Goal: Information Seeking & Learning: Compare options

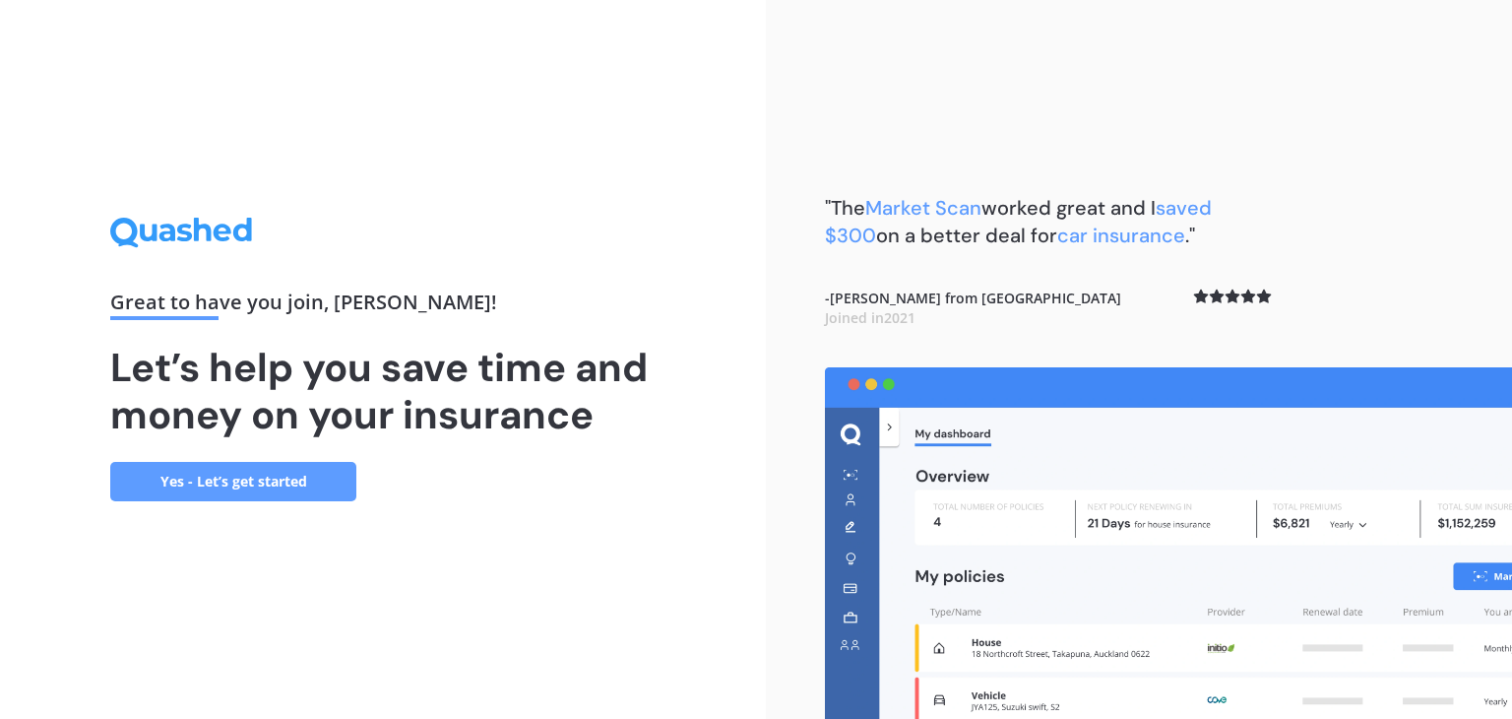
click at [278, 478] on link "Yes - Let’s get started" at bounding box center [233, 481] width 246 height 39
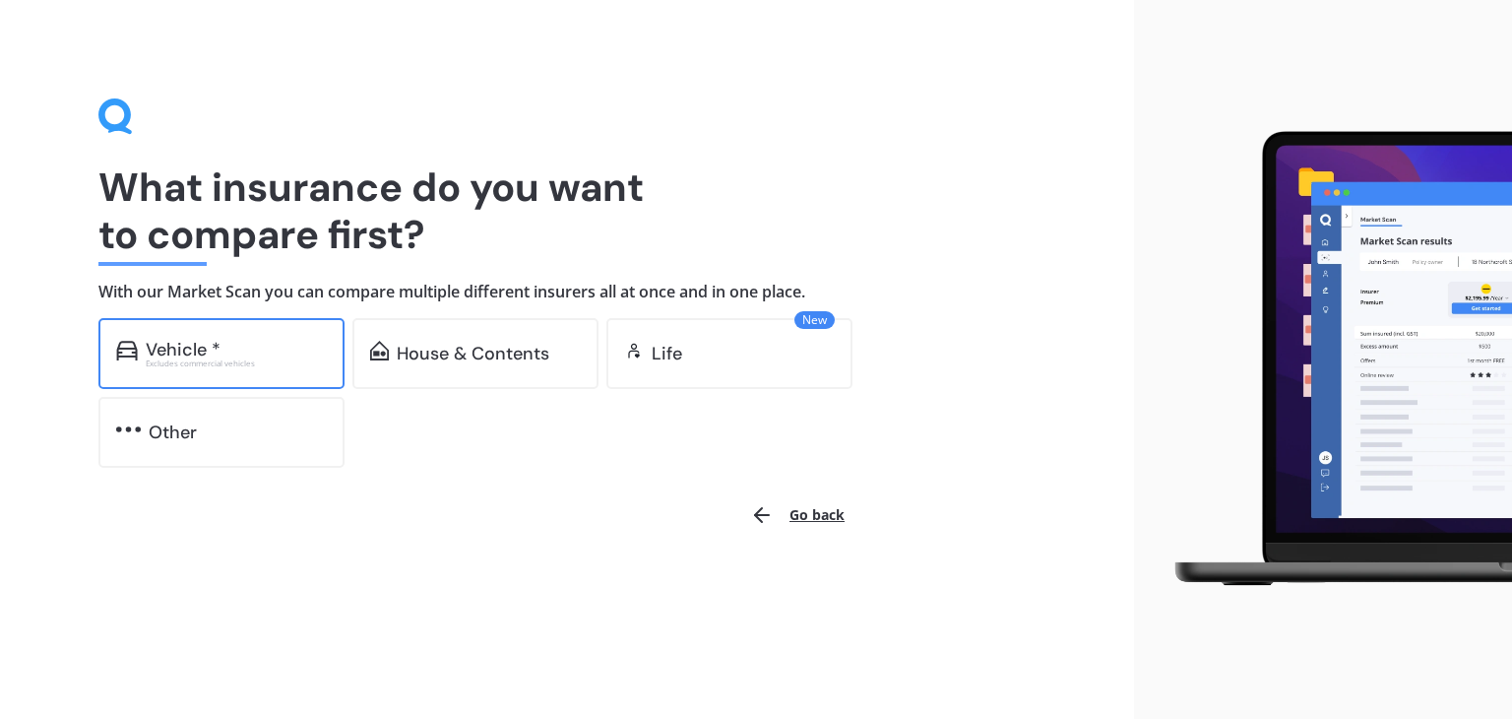
click at [221, 348] on div "Vehicle *" at bounding box center [236, 350] width 181 height 20
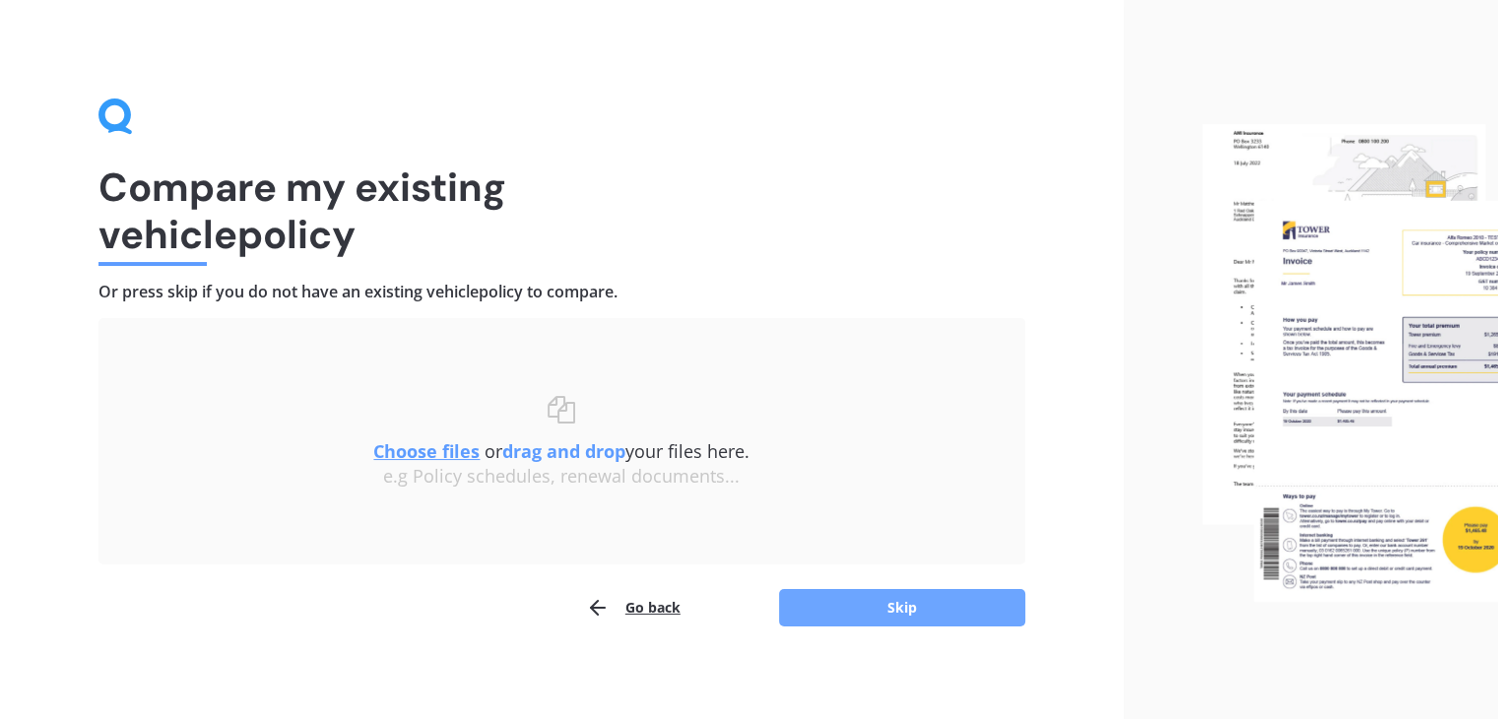
click at [984, 619] on button "Skip" at bounding box center [902, 607] width 246 height 37
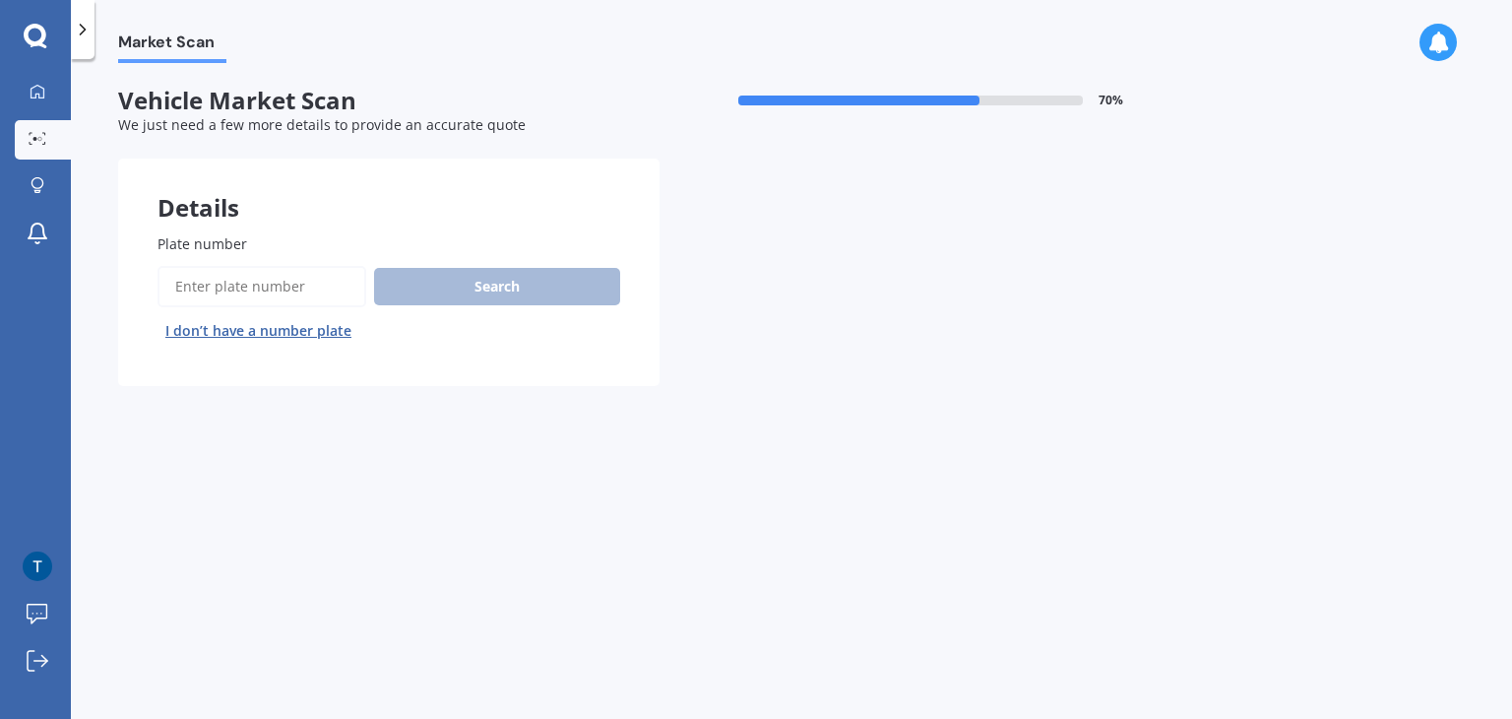
click at [288, 289] on input "Plate number" at bounding box center [262, 286] width 209 height 41
type input "PAA957"
click at [457, 275] on button "Search" at bounding box center [497, 286] width 246 height 37
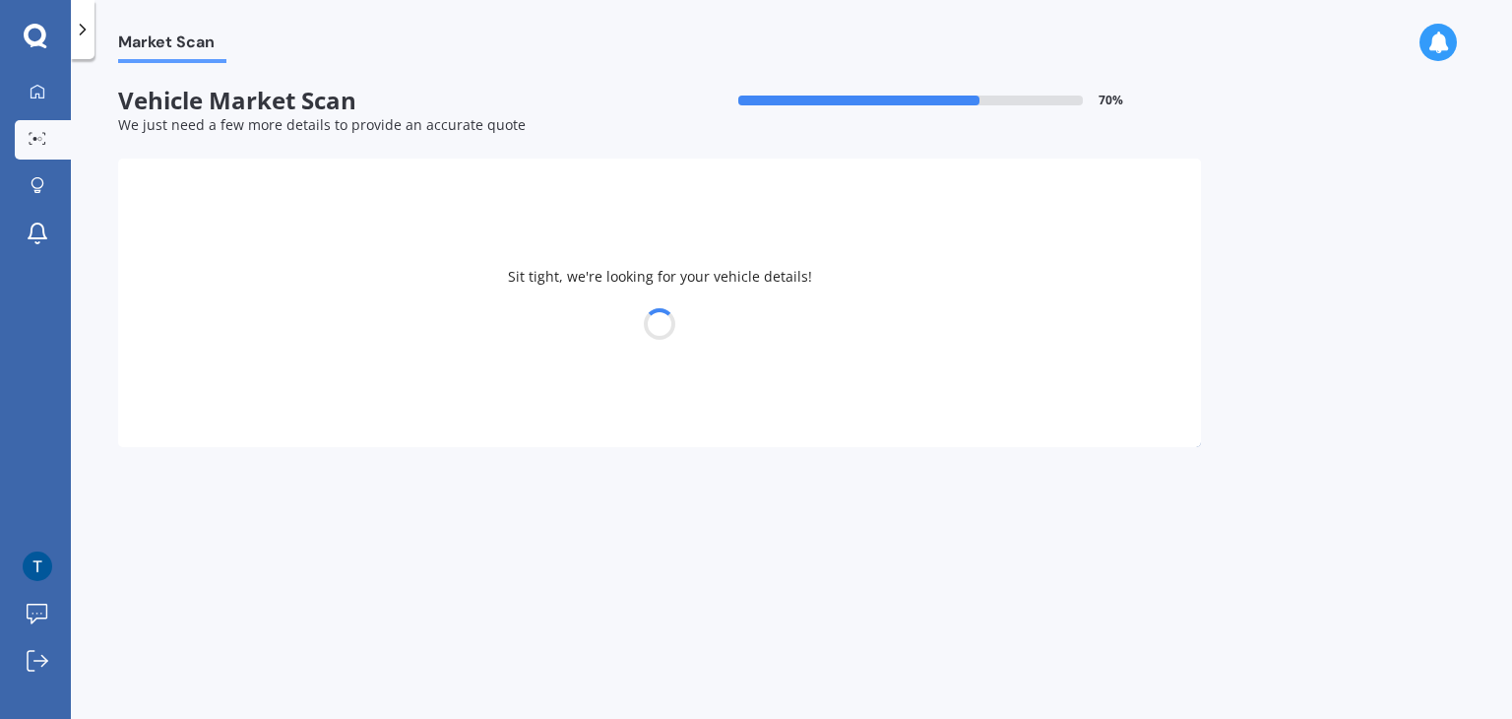
select select "MITSUBISHI"
select select "RVR"
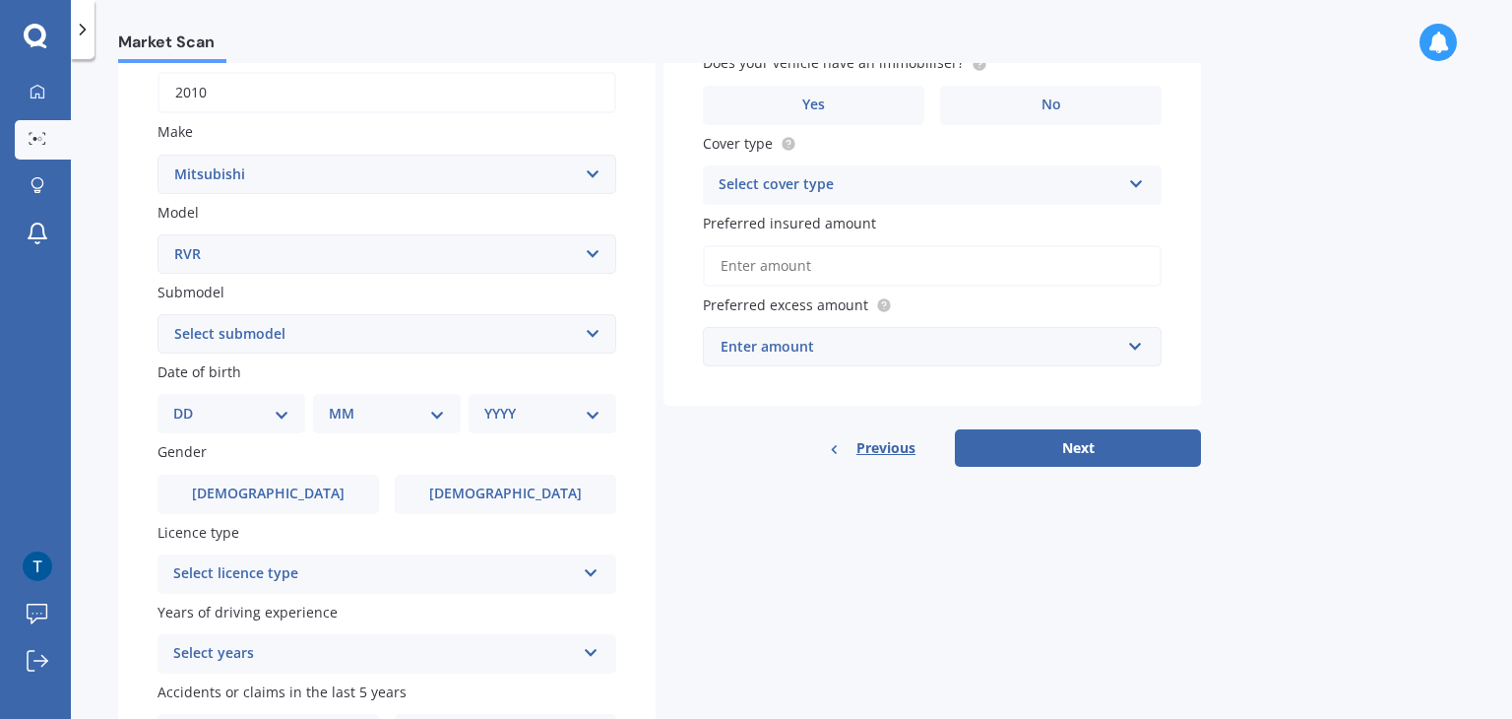
scroll to position [330, 0]
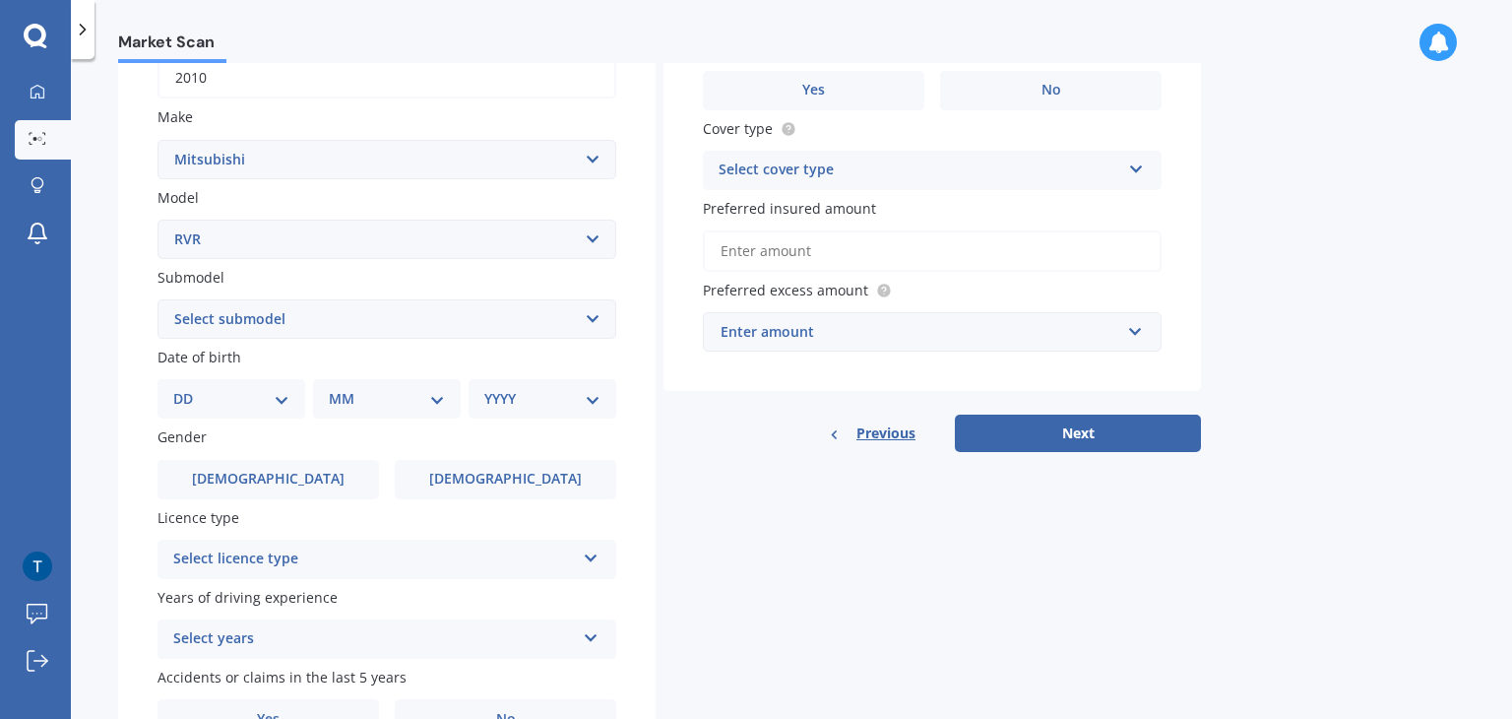
click at [282, 401] on select "DD 01 02 03 04 05 06 07 08 09 10 11 12 13 14 15 16 17 18 19 20 21 22 23 24 25 2…" at bounding box center [231, 399] width 116 height 22
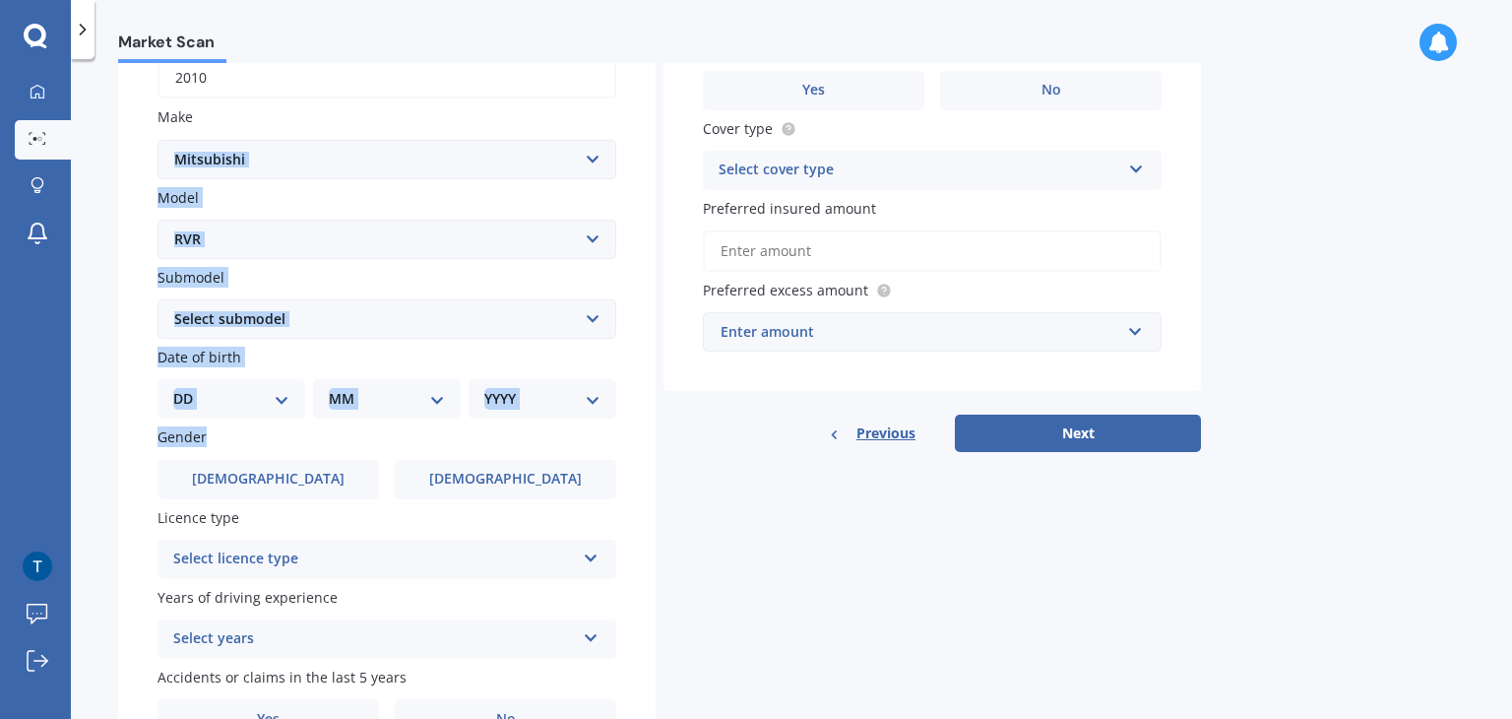
drag, startPoint x: 290, startPoint y: 115, endPoint x: 300, endPoint y: 434, distance: 319.2
click at [300, 434] on div "Plate number Search I don’t have a number plate Year [DATE] Make Select make AC…" at bounding box center [387, 321] width 538 height 915
click at [239, 410] on div "DD 01 02 03 04 05 06 07 08 09 10 11 12 13 14 15 16 17 18 19 20 21 22 23 24 25 2…" at bounding box center [232, 398] width 148 height 39
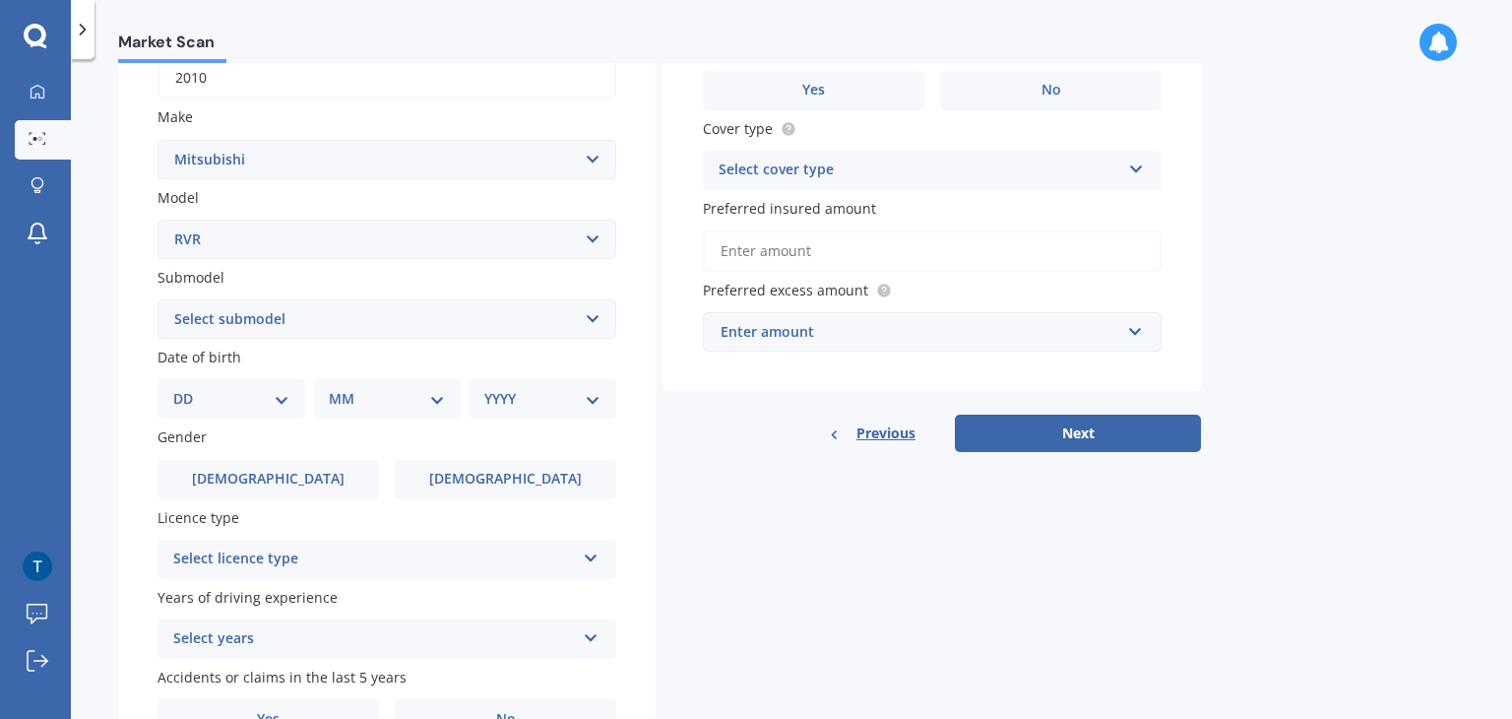
click at [226, 393] on select "DD 01 02 03 04 05 06 07 08 09 10 11 12 13 14 15 16 17 18 19 20 21 22 23 24 25 2…" at bounding box center [231, 399] width 116 height 22
drag, startPoint x: 289, startPoint y: 296, endPoint x: 288, endPoint y: 360, distance: 64.0
click at [288, 360] on div "Plate number Search I don’t have a number plate Year [DATE] Make Select make AC…" at bounding box center [387, 321] width 538 height 915
click at [273, 400] on select "DD 01 02 03 04 05 06 07 08 09 10 11 12 13 14 15 16 17 18 19 20 21 22 23 24 25 2…" at bounding box center [231, 399] width 116 height 22
select select "27"
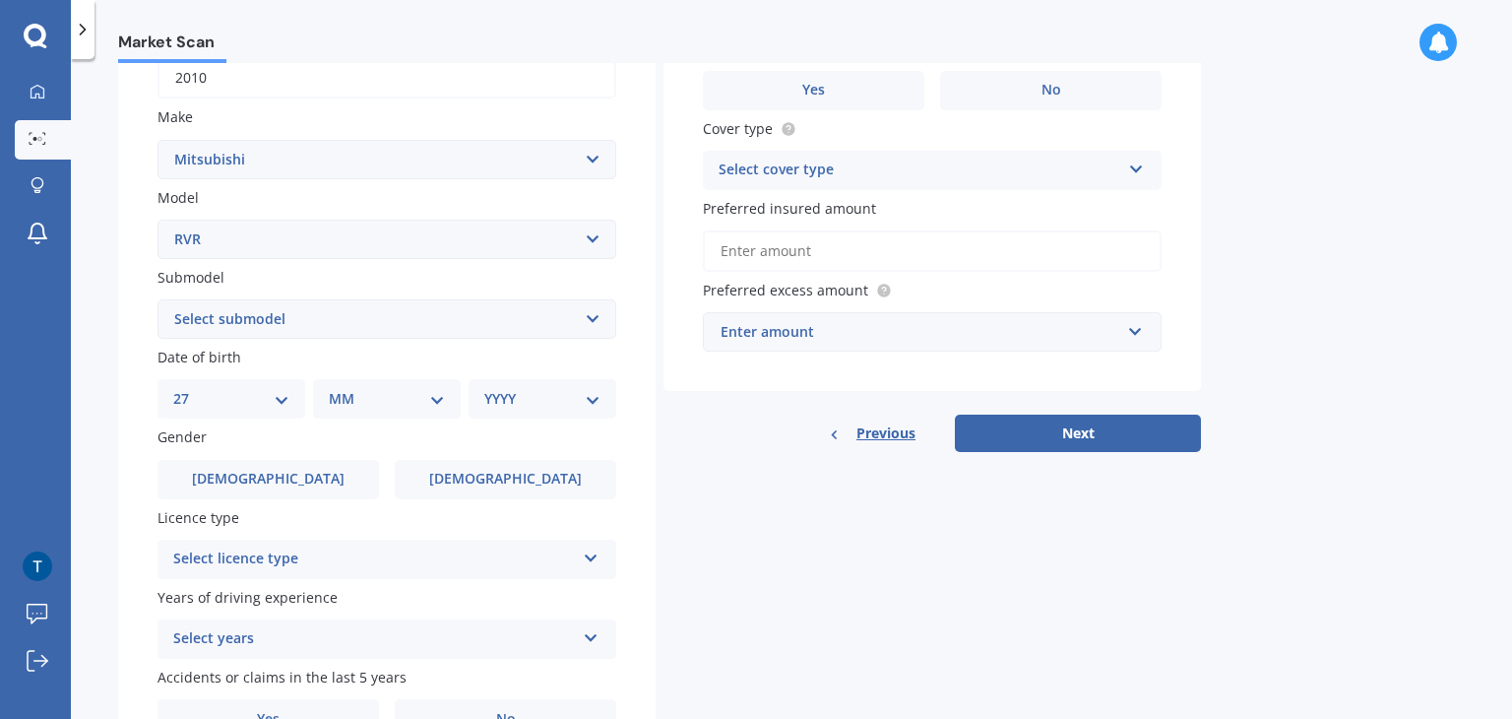
click at [189, 388] on select "DD 01 02 03 04 05 06 07 08 09 10 11 12 13 14 15 16 17 18 19 20 21 22 23 24 25 2…" at bounding box center [231, 399] width 116 height 22
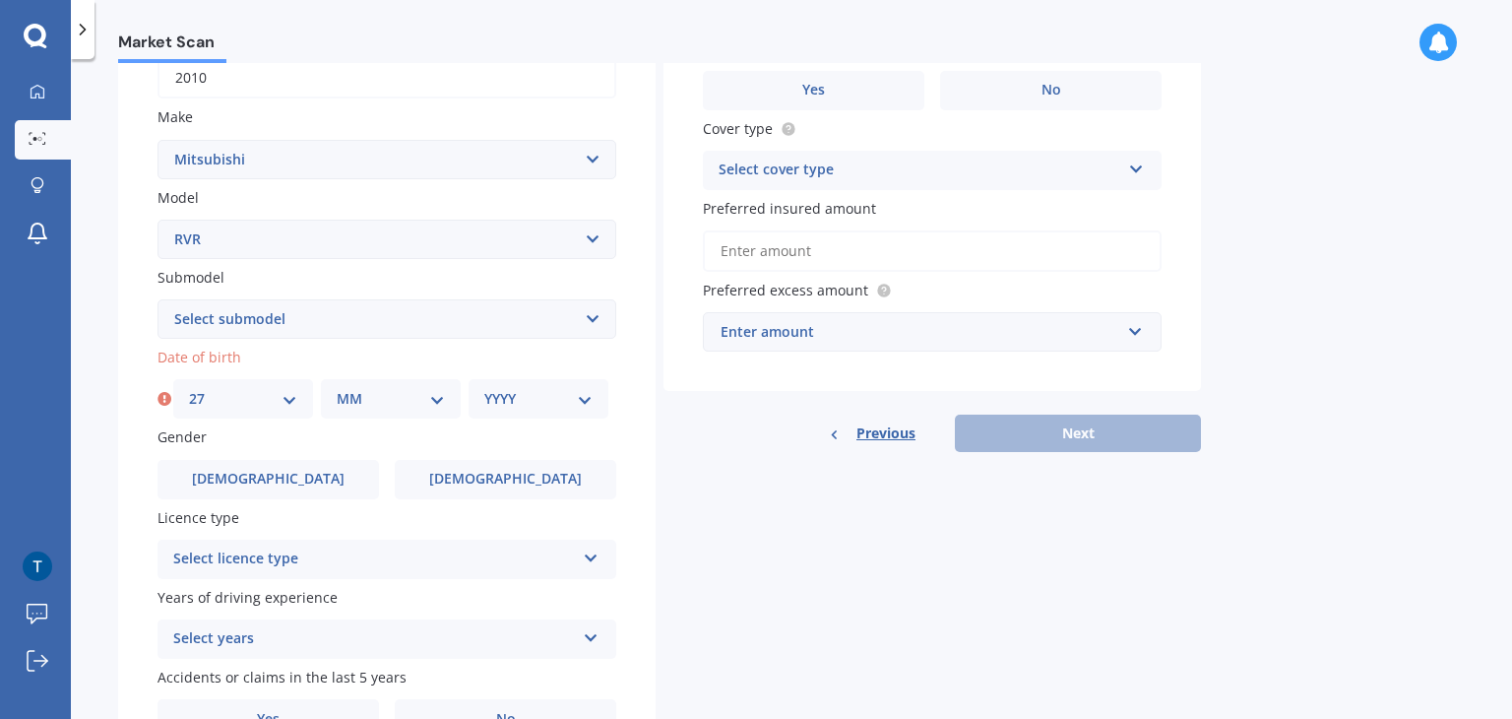
click at [432, 405] on select "MM 01 02 03 04 05 06 07 08 09 10 11 12" at bounding box center [391, 399] width 108 height 22
select select "01"
click at [337, 388] on select "MM 01 02 03 04 05 06 07 08 09 10 11 12" at bounding box center [391, 399] width 108 height 22
click at [585, 399] on select "YYYY 2025 2024 2023 2022 2021 2020 2019 2018 2017 2016 2015 2014 2013 2012 2011…" at bounding box center [538, 399] width 108 height 22
select select "1969"
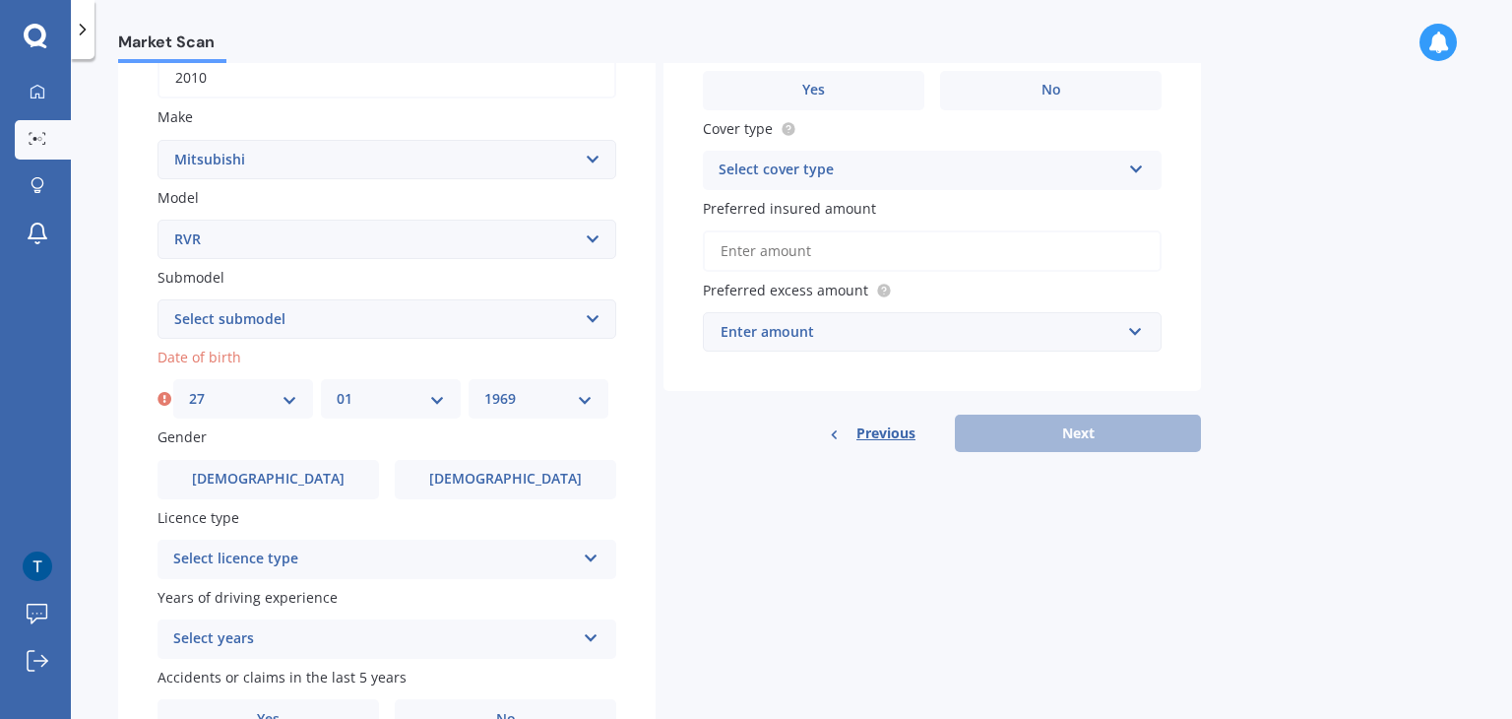
click at [484, 388] on select "YYYY 2025 2024 2023 2022 2021 2020 2019 2018 2017 2016 2015 2014 2013 2012 2011…" at bounding box center [538, 399] width 108 height 22
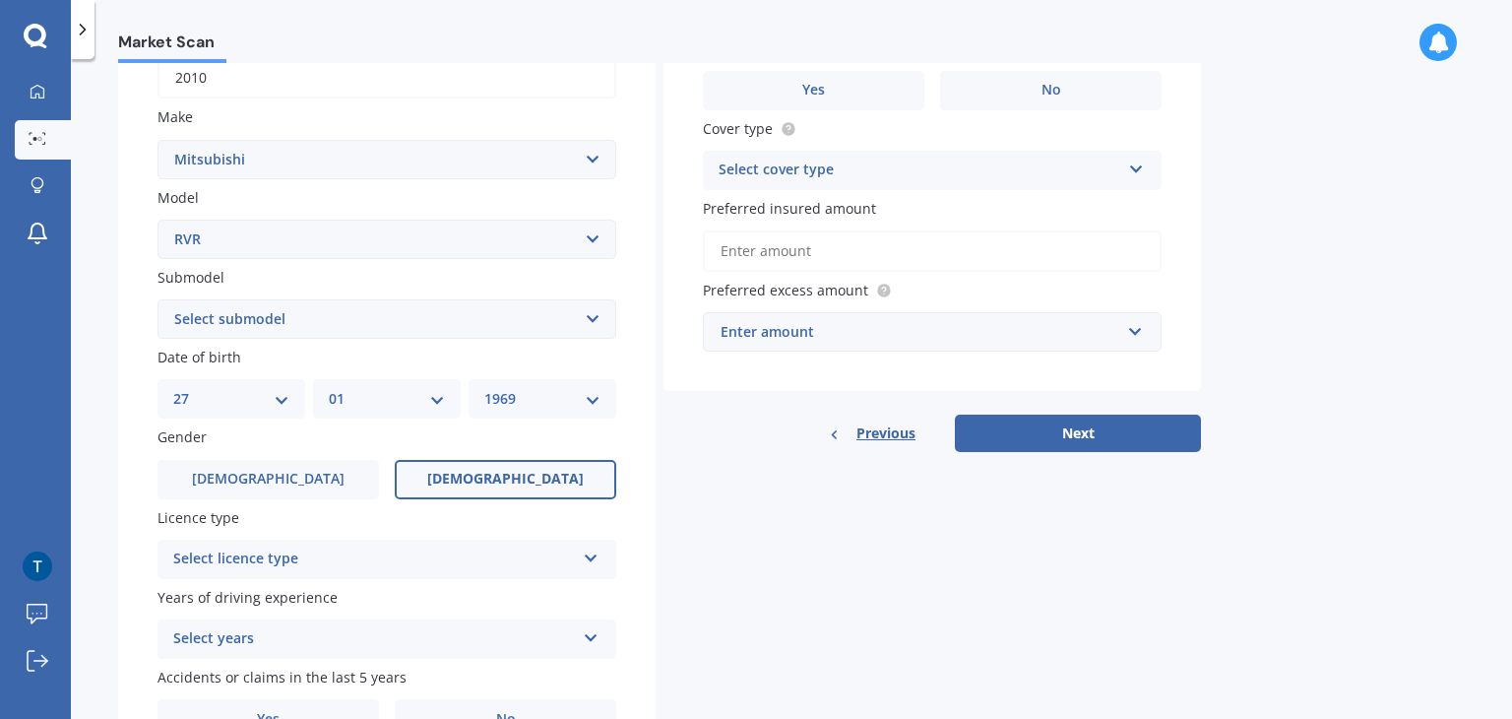
click at [497, 467] on label "[DEMOGRAPHIC_DATA]" at bounding box center [506, 479] width 222 height 39
click at [0, 0] on input "[DEMOGRAPHIC_DATA]" at bounding box center [0, 0] width 0 height 0
click at [594, 555] on icon at bounding box center [591, 554] width 17 height 14
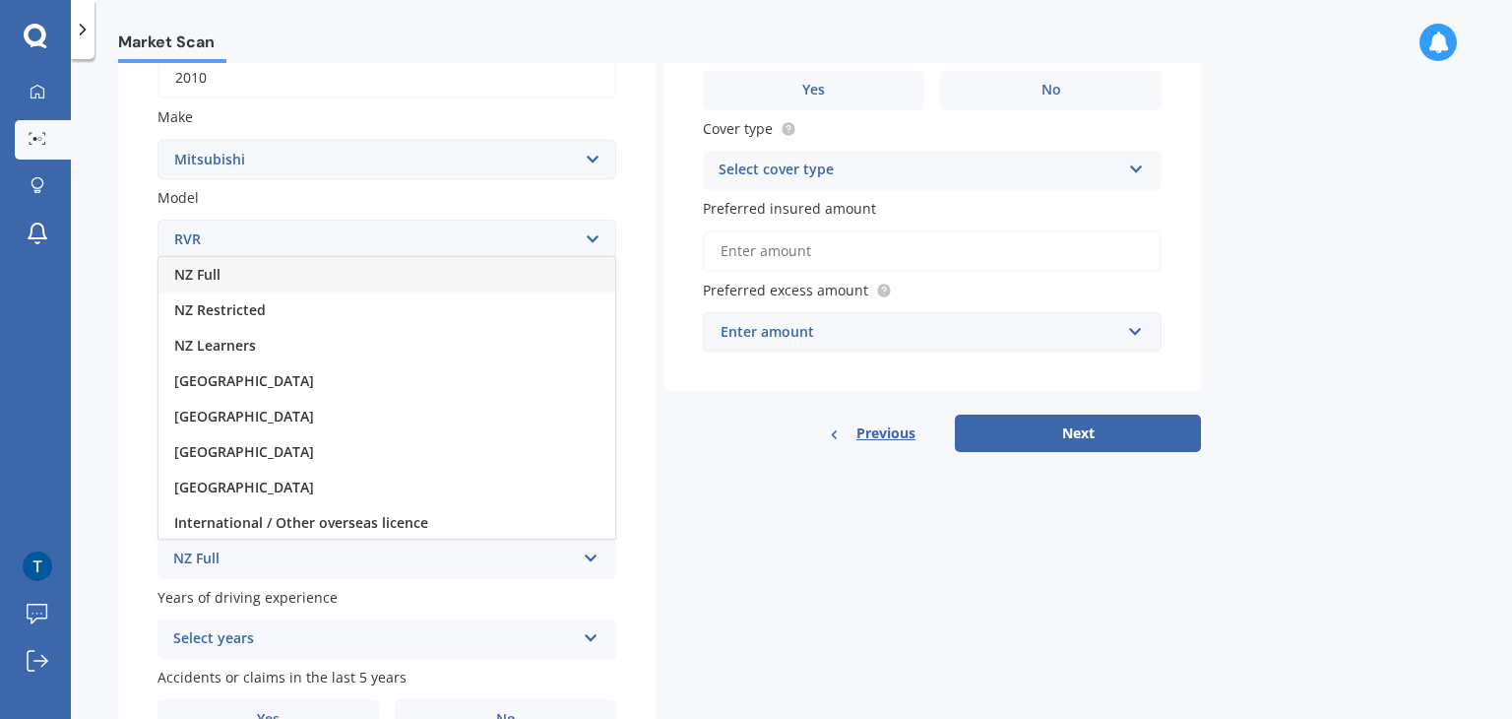
click at [325, 269] on div "NZ Full" at bounding box center [387, 274] width 457 height 35
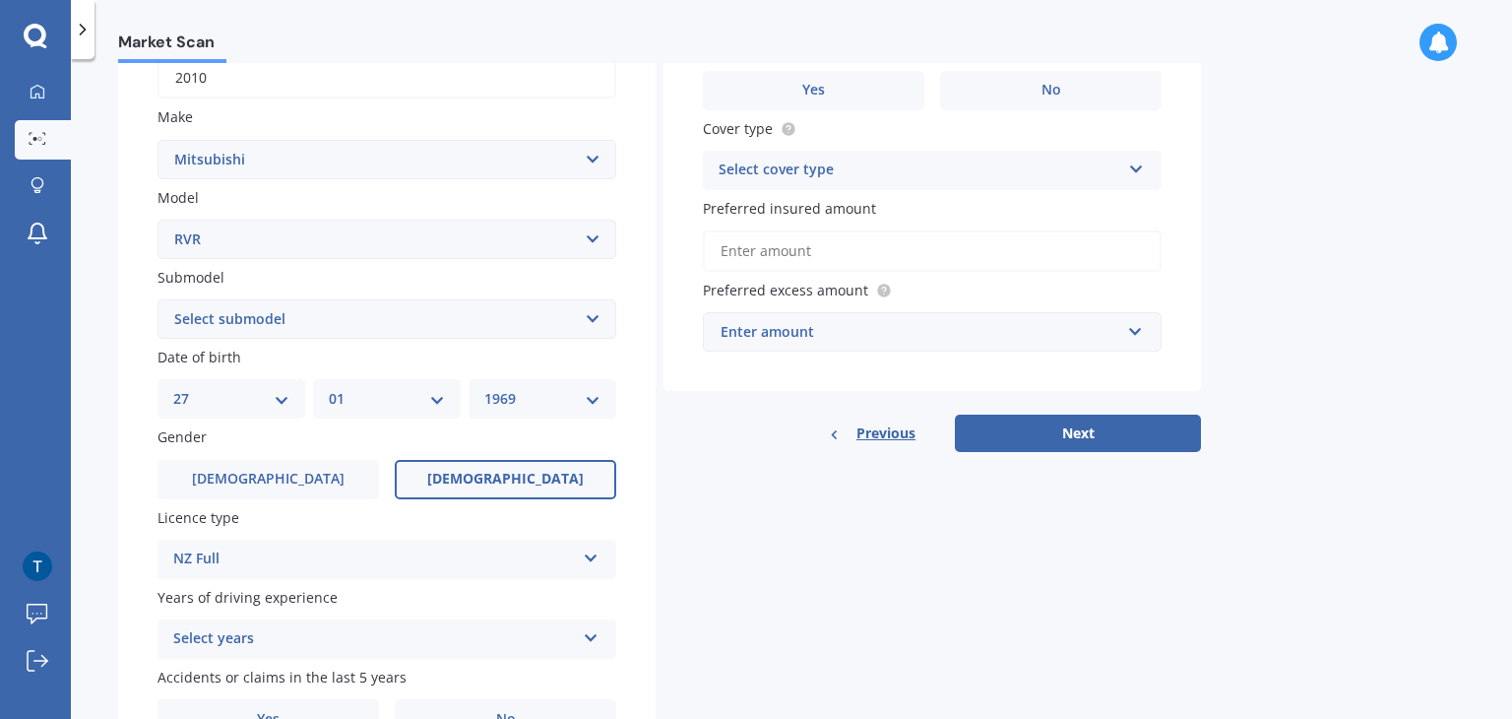
click at [586, 634] on icon at bounding box center [591, 634] width 17 height 14
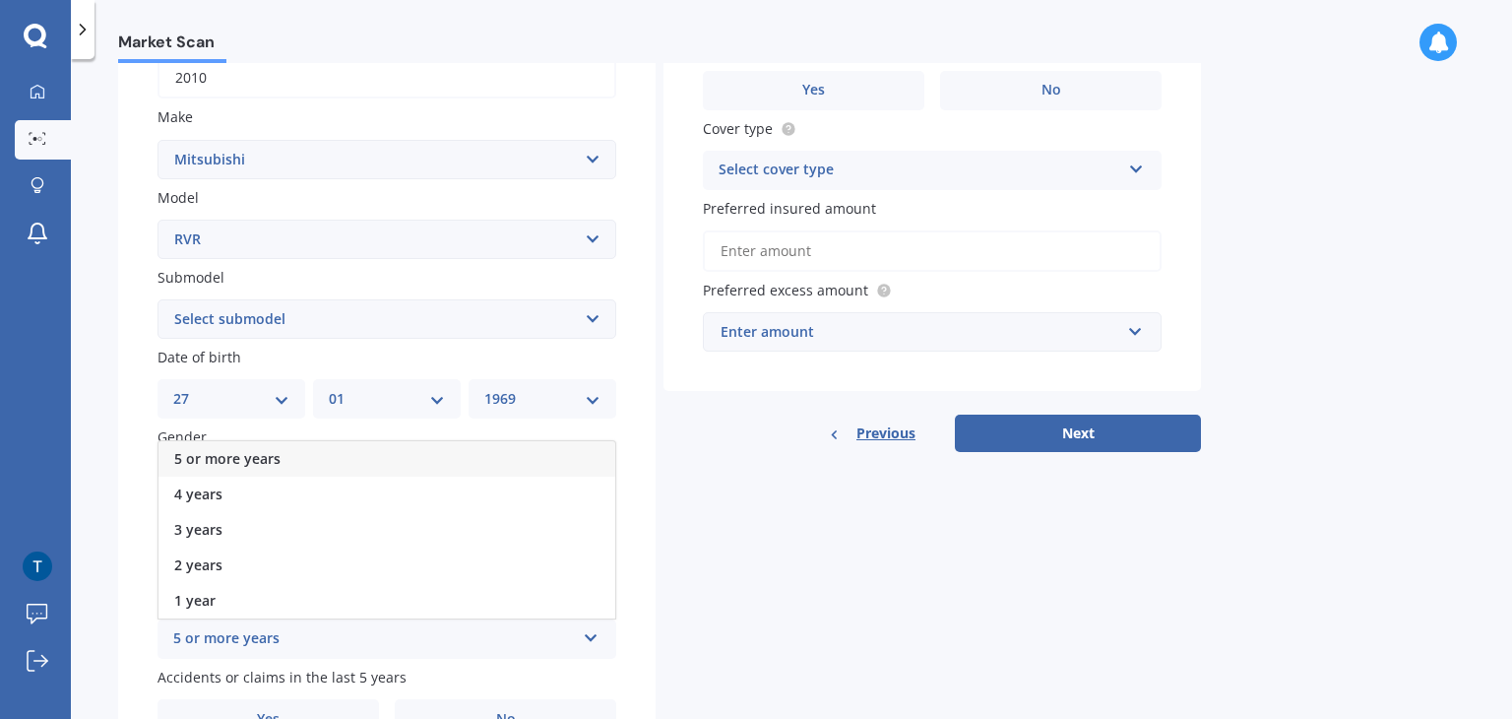
click at [286, 458] on div "5 or more years" at bounding box center [387, 458] width 457 height 35
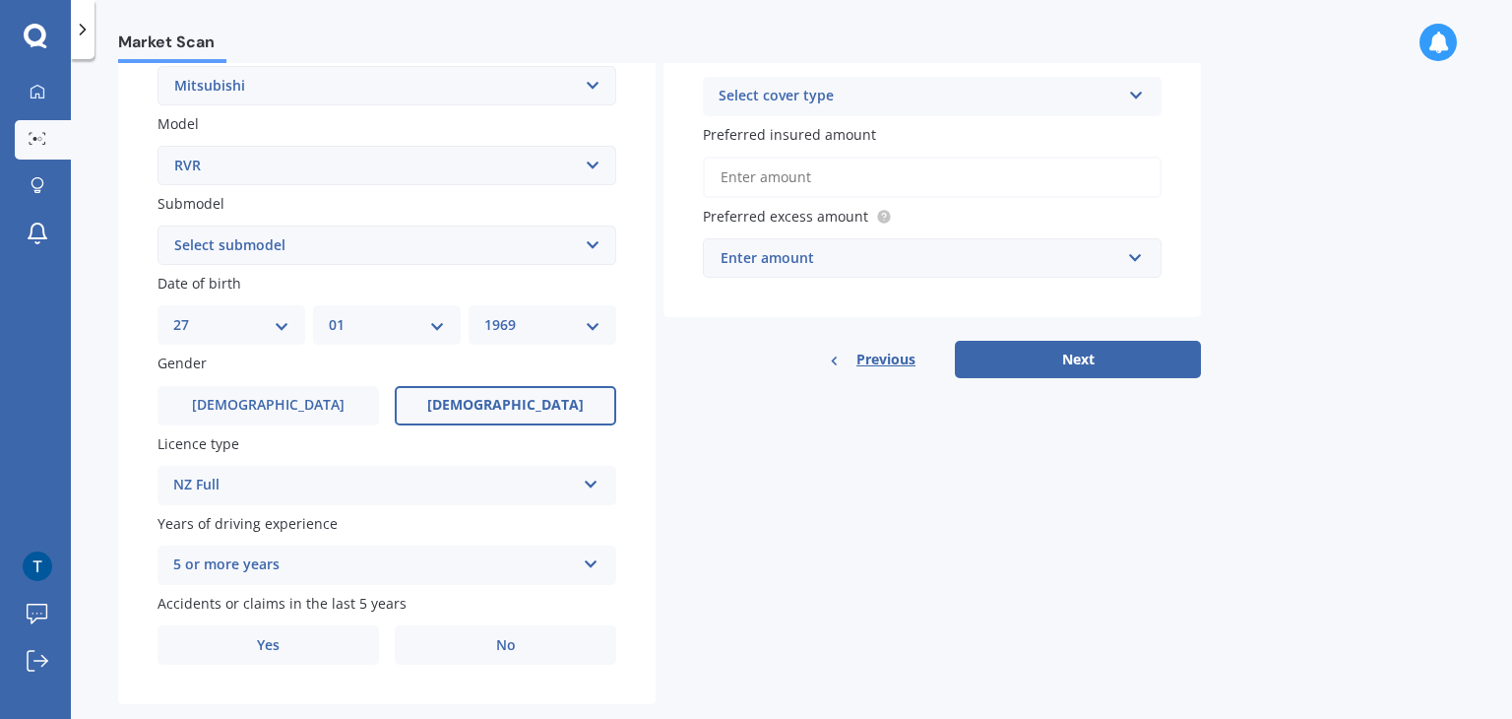
scroll to position [441, 0]
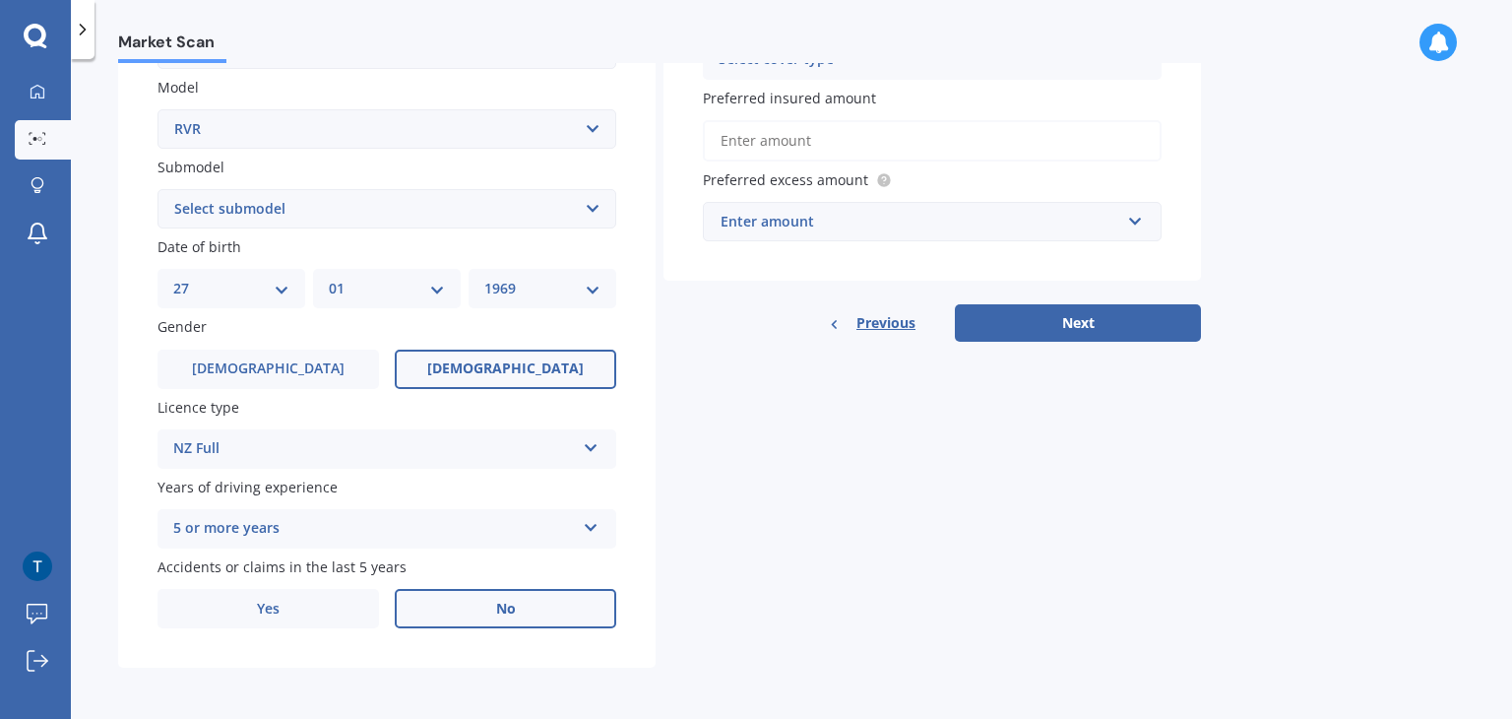
click at [506, 626] on label "No" at bounding box center [506, 608] width 222 height 39
click at [0, 0] on input "No" at bounding box center [0, 0] width 0 height 0
click at [539, 605] on label "No" at bounding box center [506, 608] width 222 height 39
click at [0, 0] on input "No" at bounding box center [0, 0] width 0 height 0
click at [1511, 33] on div "Market Scan" at bounding box center [792, 31] width 1442 height 63
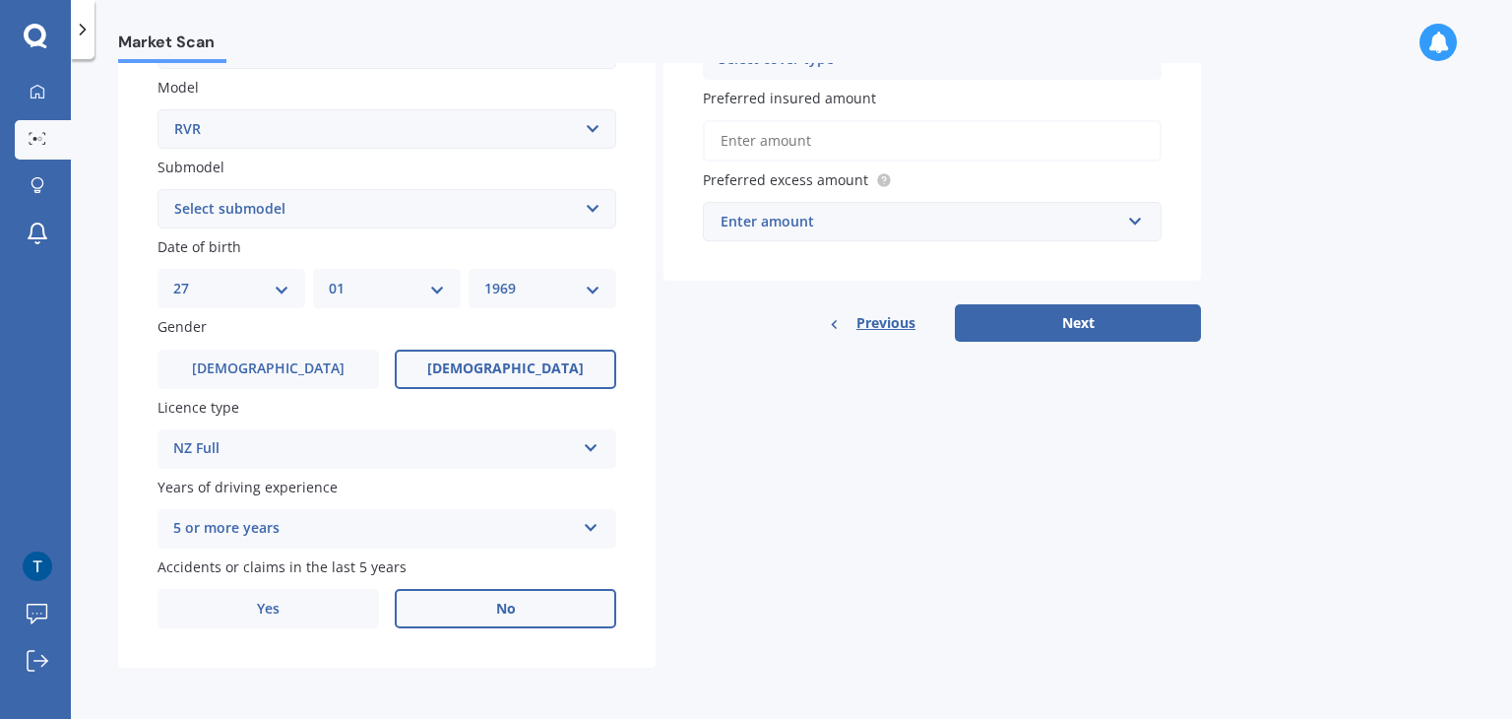
click at [1506, 29] on div "Market Scan" at bounding box center [792, 31] width 1442 height 63
click at [1504, 21] on div "Market Scan" at bounding box center [792, 31] width 1442 height 63
drag, startPoint x: 1504, startPoint y: 21, endPoint x: 957, endPoint y: 16, distance: 546.5
click at [957, 16] on div "Market Scan" at bounding box center [792, 31] width 1442 height 63
